Goal: Navigation & Orientation: Find specific page/section

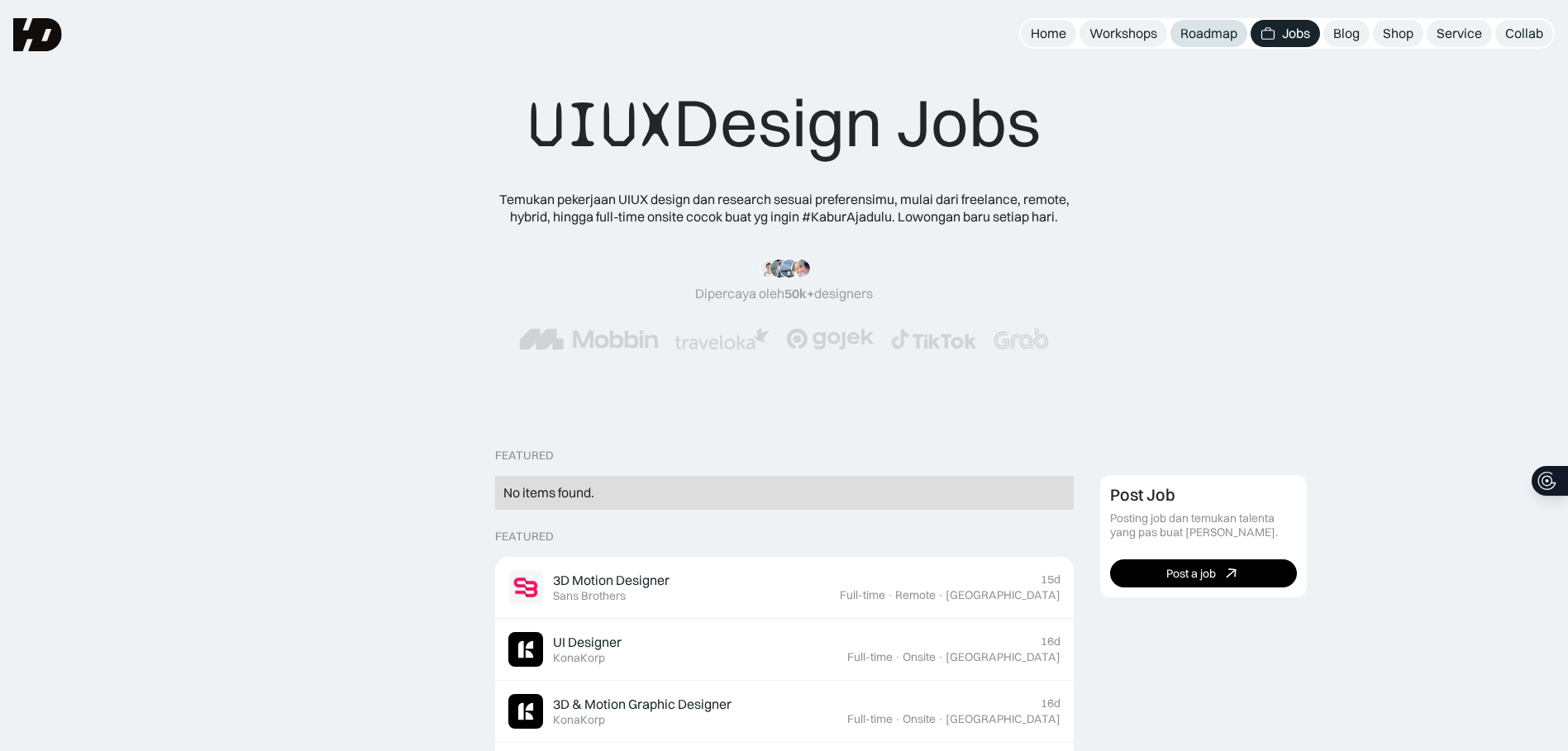
click at [1202, 32] on div "Roadmap" at bounding box center [1209, 34] width 57 height 17
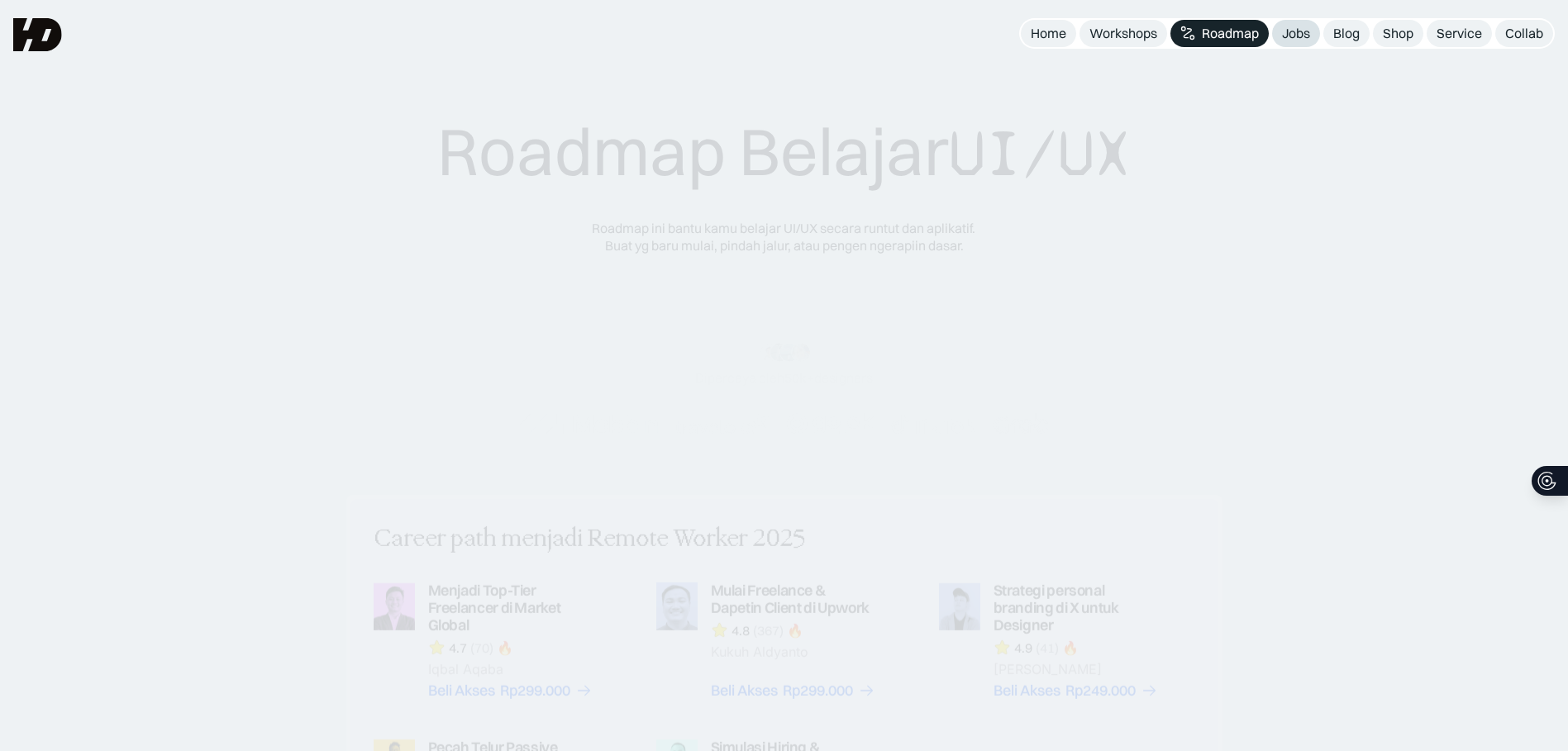
drag, startPoint x: 0, startPoint y: 0, endPoint x: 1285, endPoint y: 40, distance: 1285.6
click at [1285, 40] on div "Jobs" at bounding box center [1296, 34] width 28 height 17
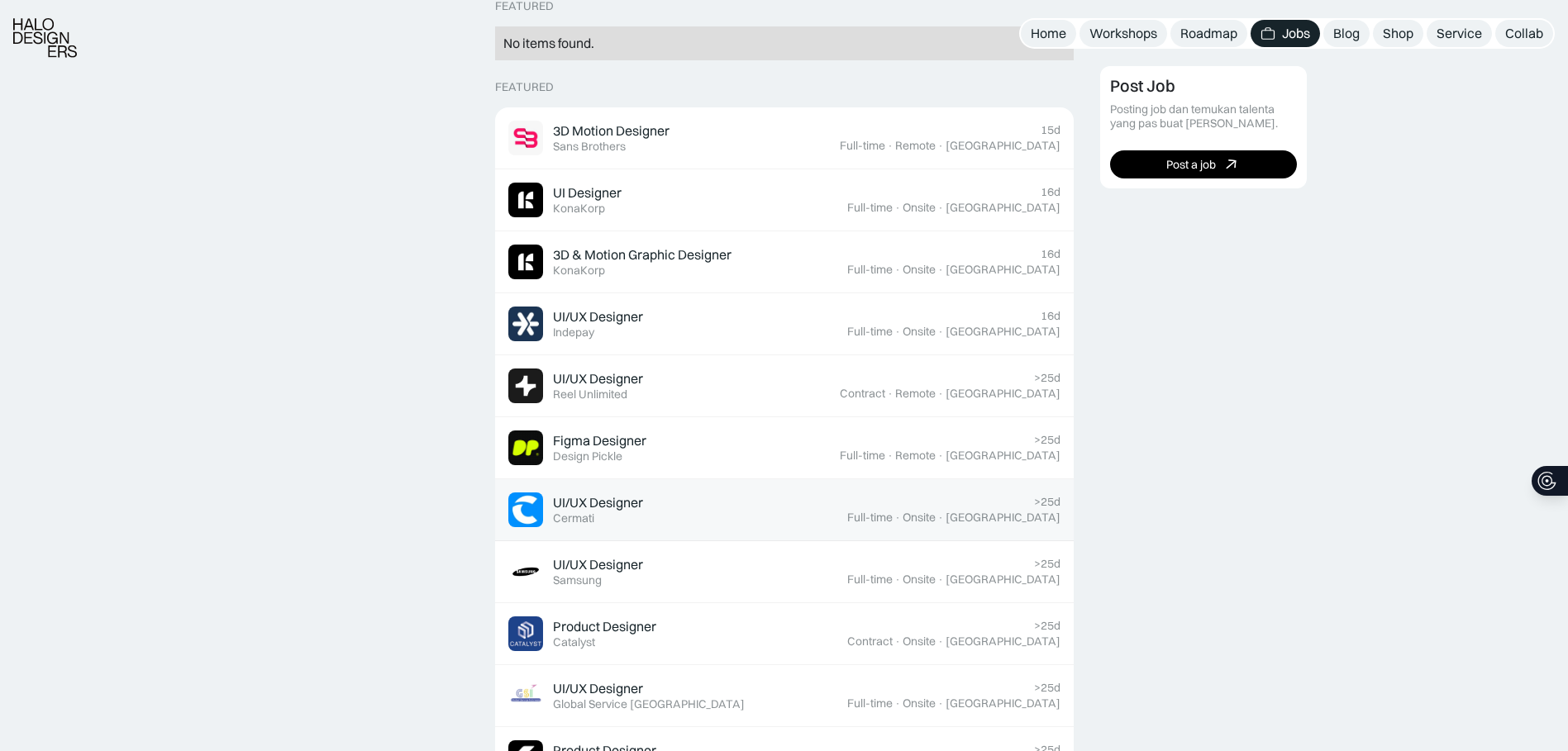
scroll to position [661, 0]
